Goal: Information Seeking & Learning: Learn about a topic

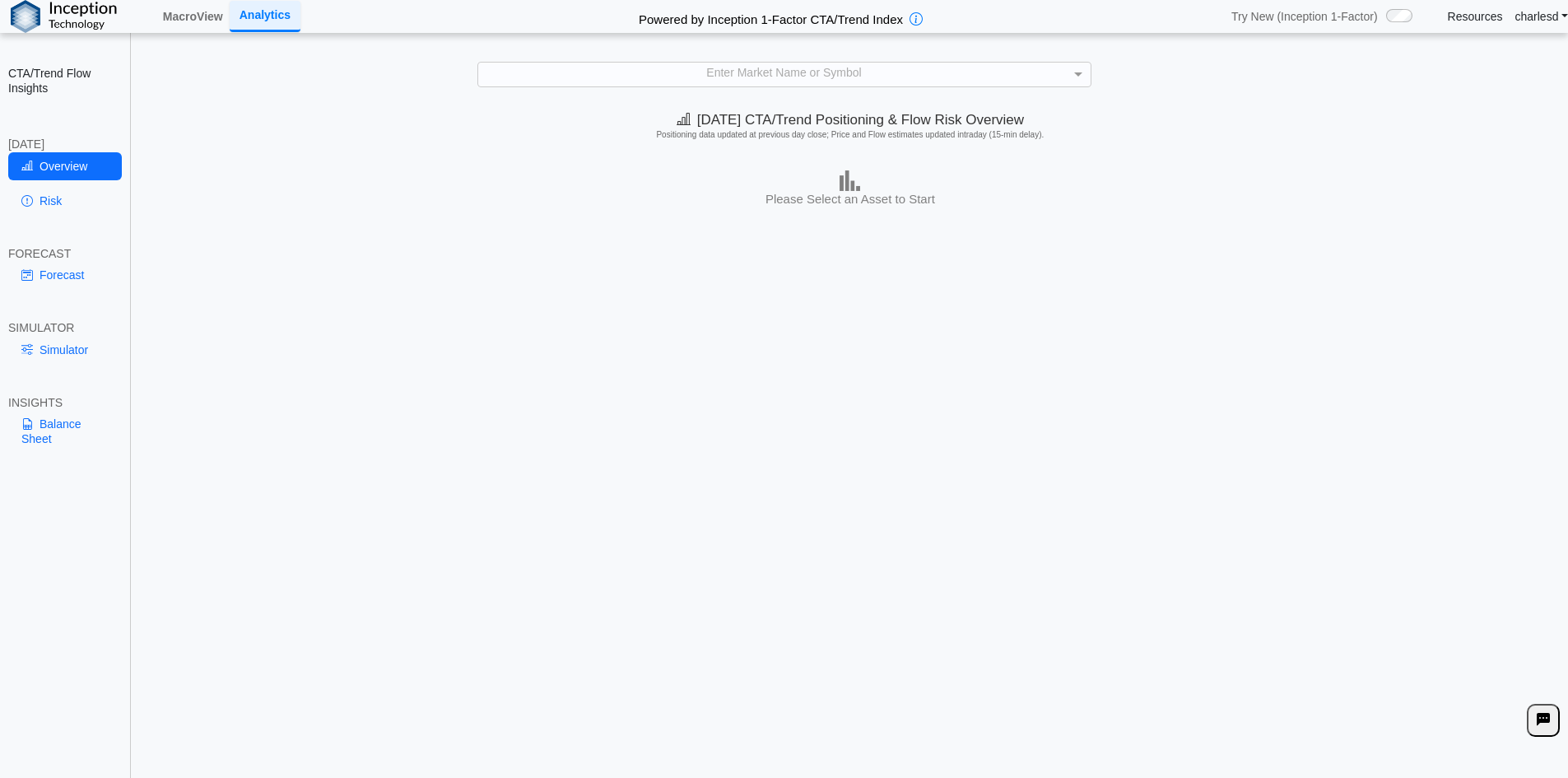
click at [676, 77] on div "Enter Market Name or Symbol" at bounding box center [784, 73] width 613 height 23
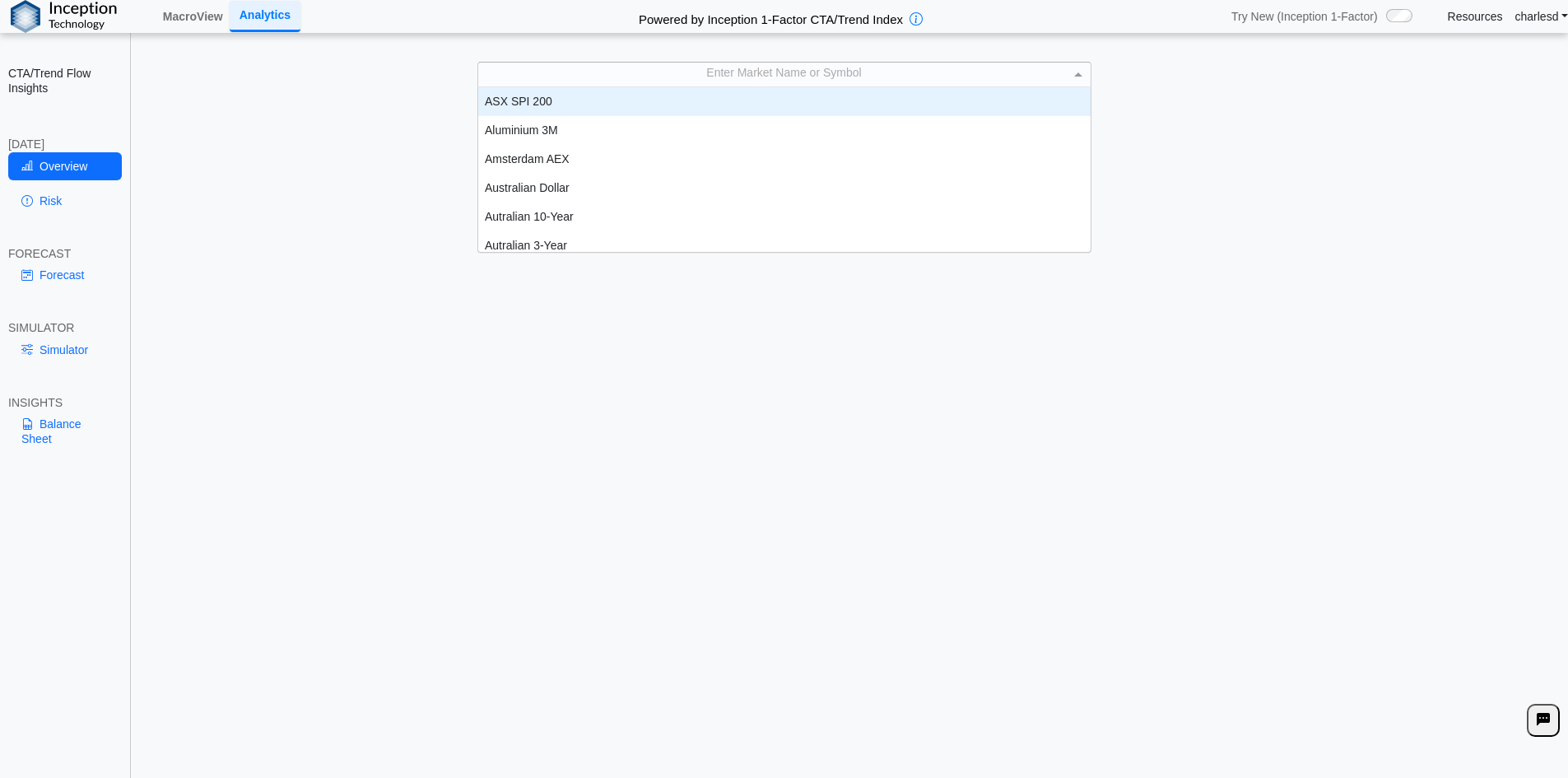
scroll to position [153, 600]
type input "***"
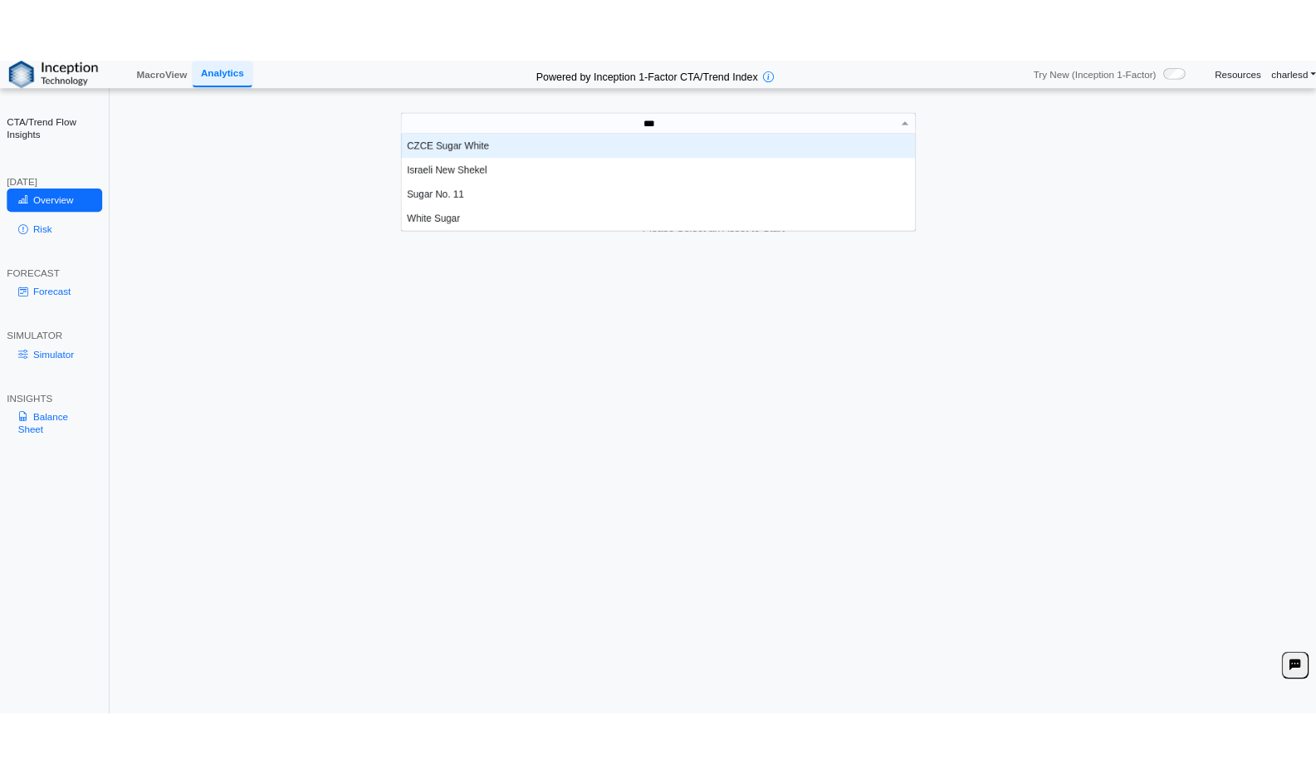
scroll to position [75, 605]
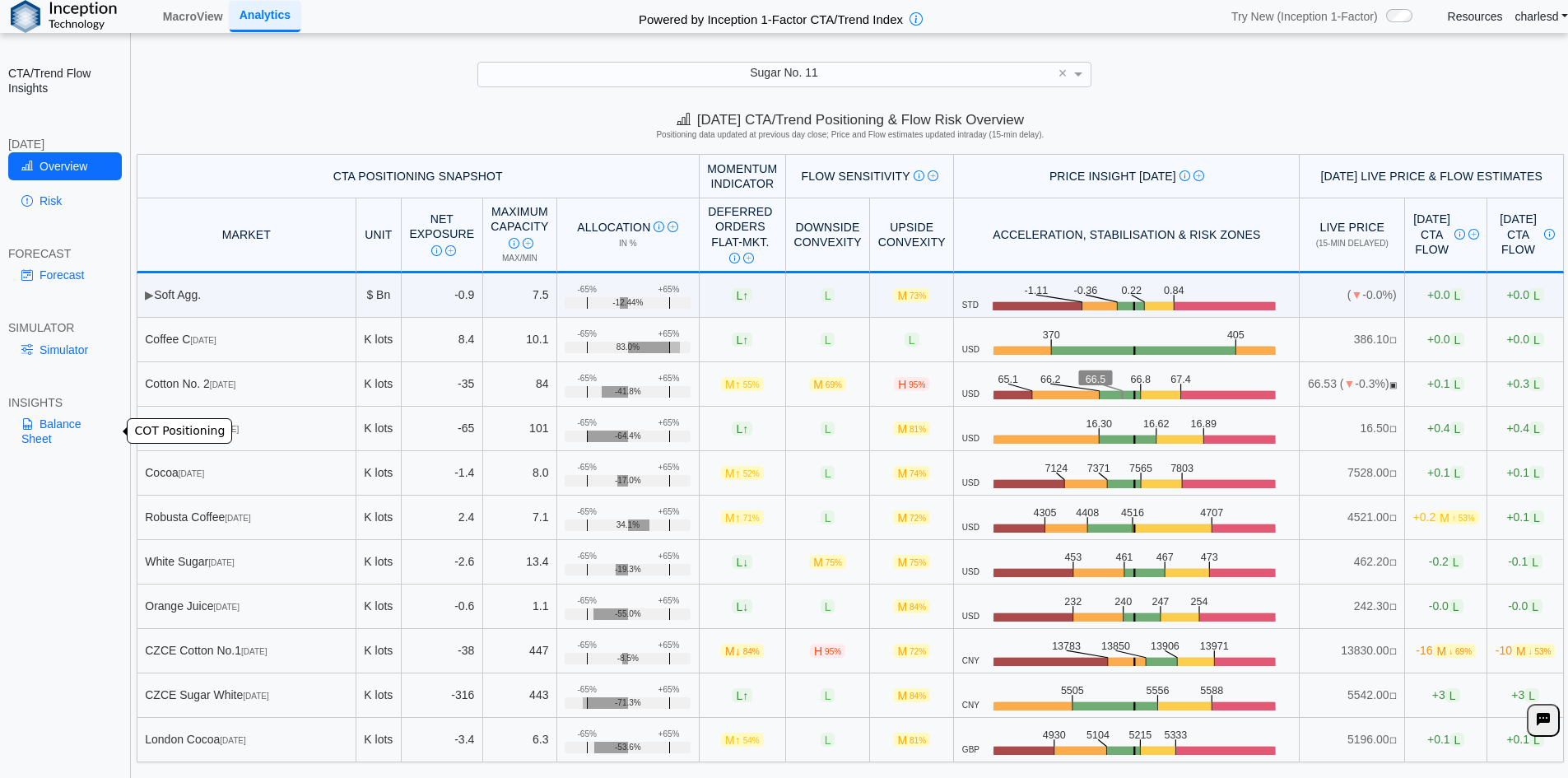
click at [49, 438] on link "Balance Sheet" at bounding box center [64, 430] width 114 height 43
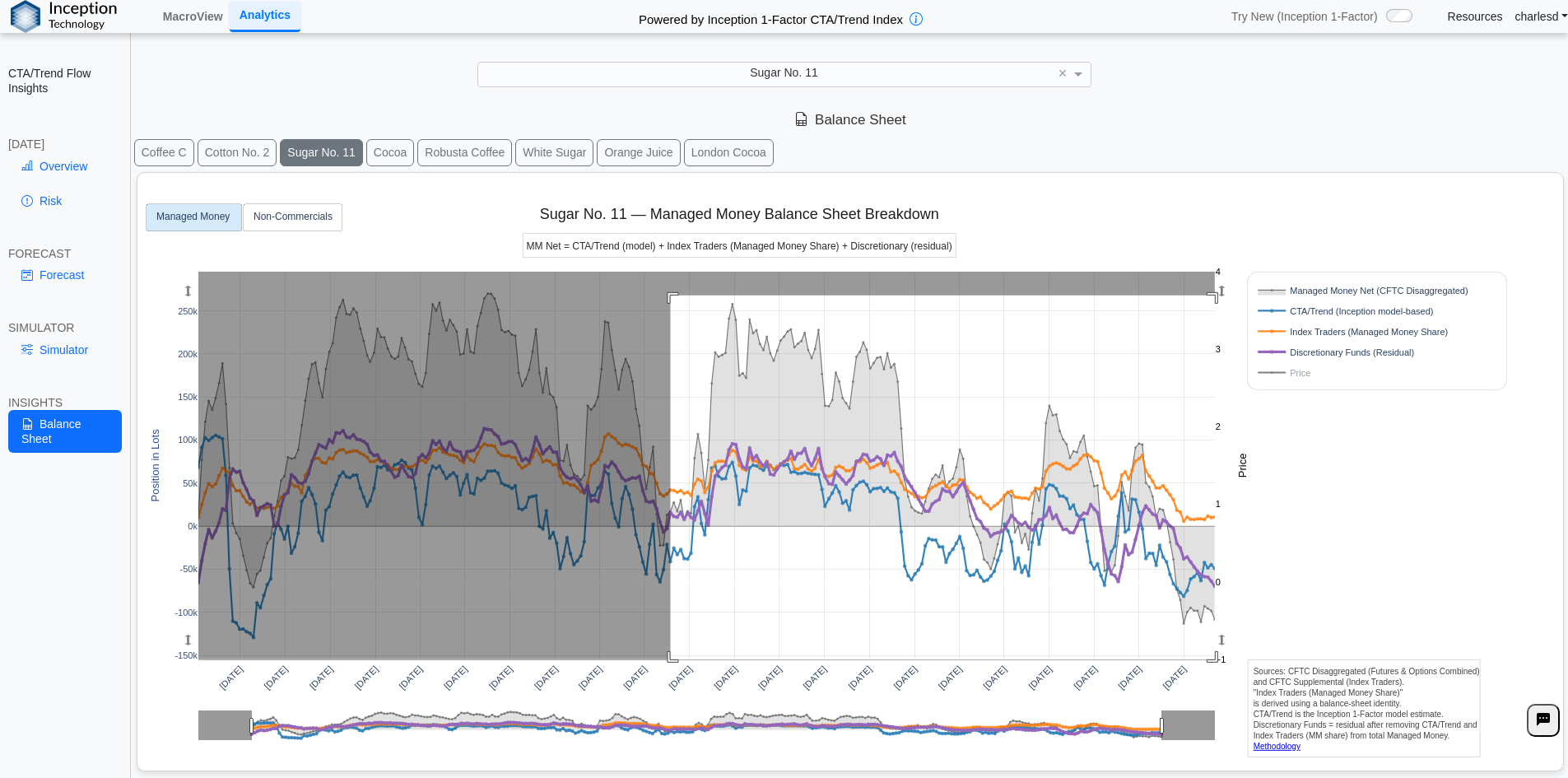
drag, startPoint x: 671, startPoint y: 295, endPoint x: 1257, endPoint y: 661, distance: 690.9
click at [1266, 664] on div "[DATE] [DATE] [DATE] [DATE] [DATE] [DATE] [DATE] [DATE] [DATE] [DATE] [DATE] [D…" at bounding box center [842, 468] width 1399 height 591
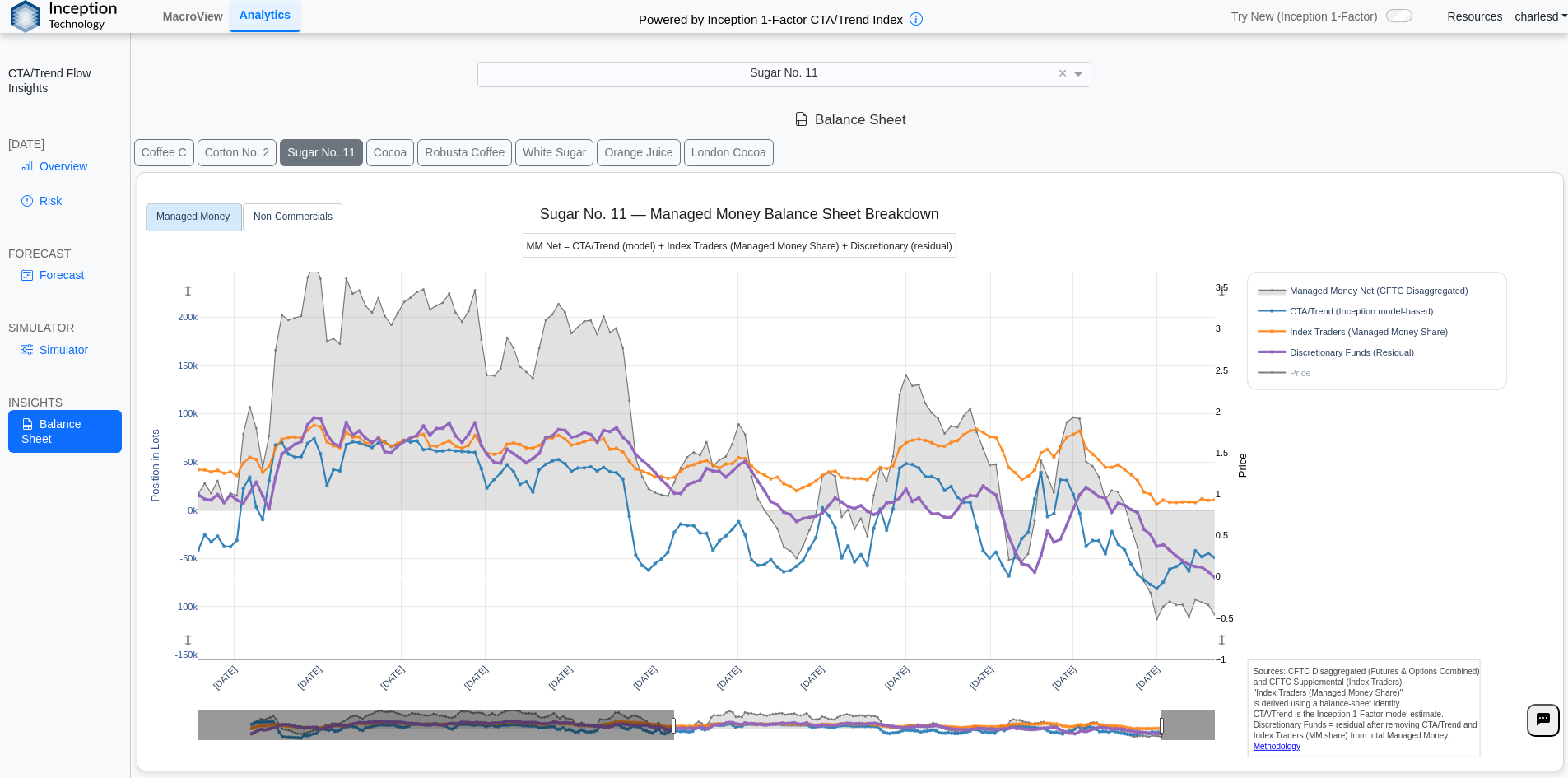
drag, startPoint x: 190, startPoint y: 286, endPoint x: 548, endPoint y: 259, distance: 359.0
click at [189, 269] on g at bounding box center [706, 465] width 1050 height 421
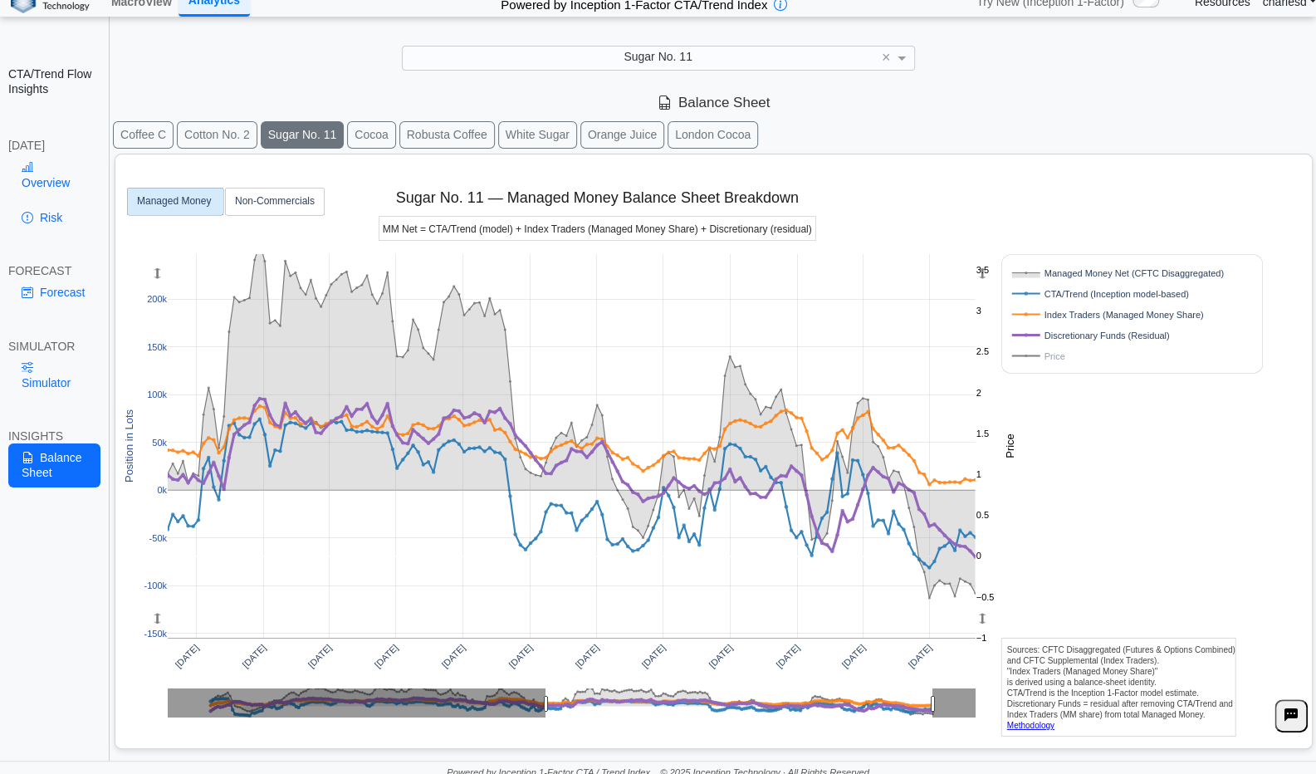
scroll to position [20, 0]
